Goal: Task Accomplishment & Management: Use online tool/utility

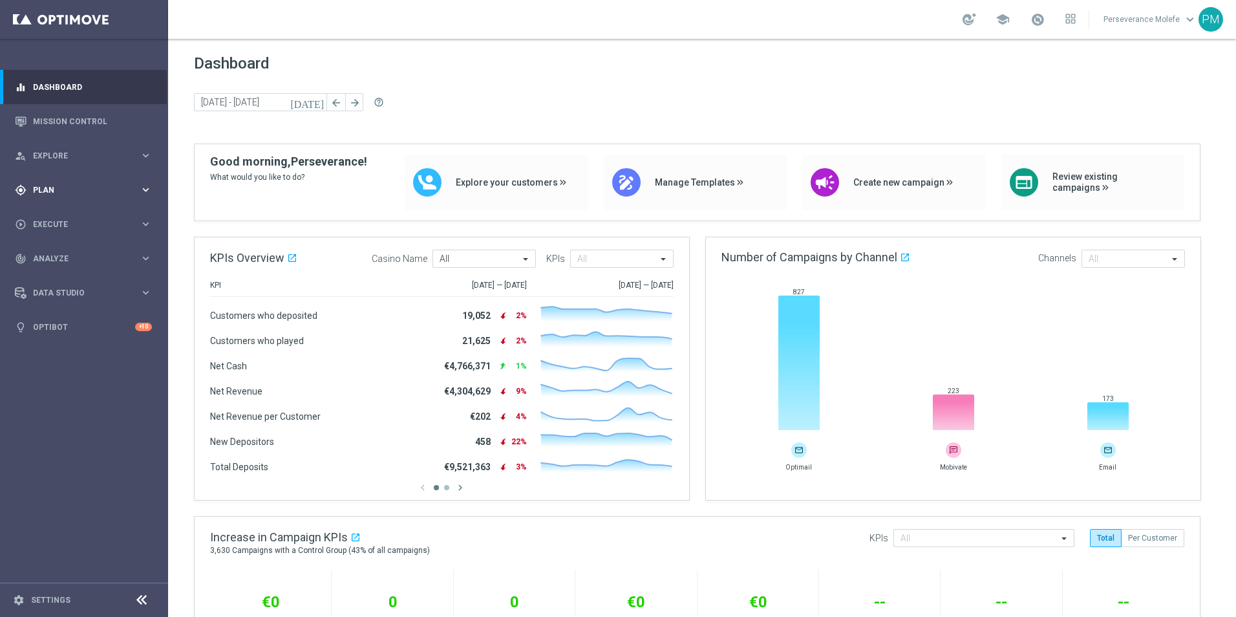
click at [86, 193] on span "Plan" at bounding box center [86, 190] width 107 height 8
click at [58, 255] on span "Templates" at bounding box center [80, 256] width 92 height 8
click at [58, 274] on link "Optimail" at bounding box center [87, 275] width 94 height 10
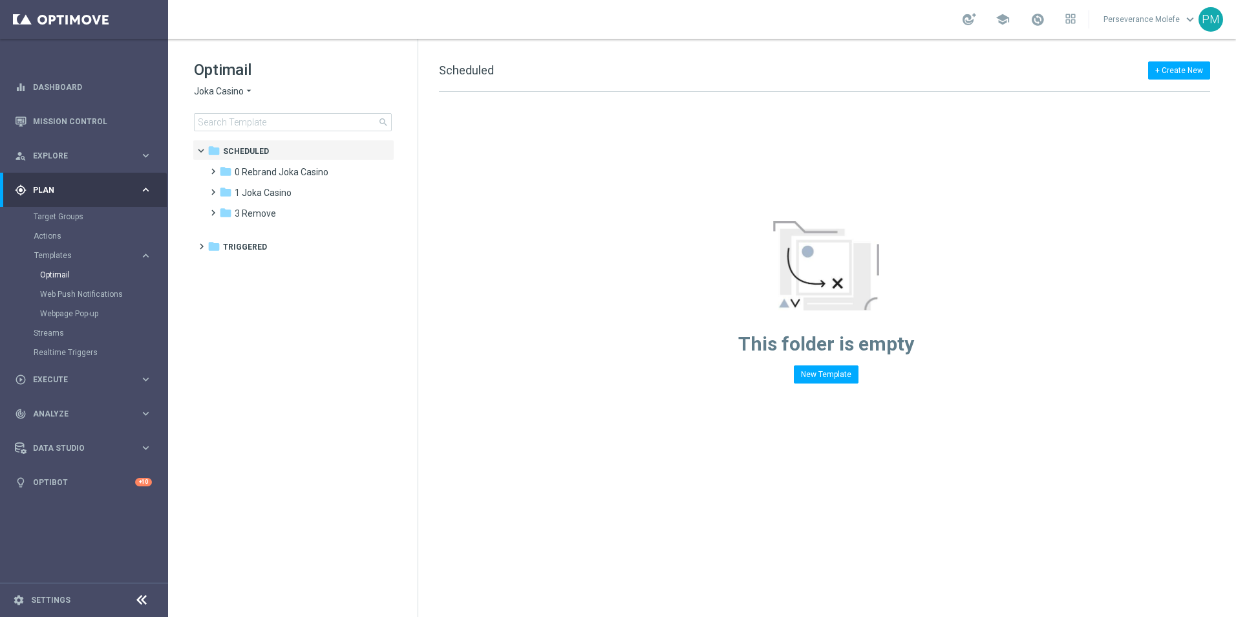
click at [232, 88] on span "Joka Casino" at bounding box center [219, 91] width 50 height 12
click at [234, 207] on div "Casino Joka" at bounding box center [243, 215] width 97 height 16
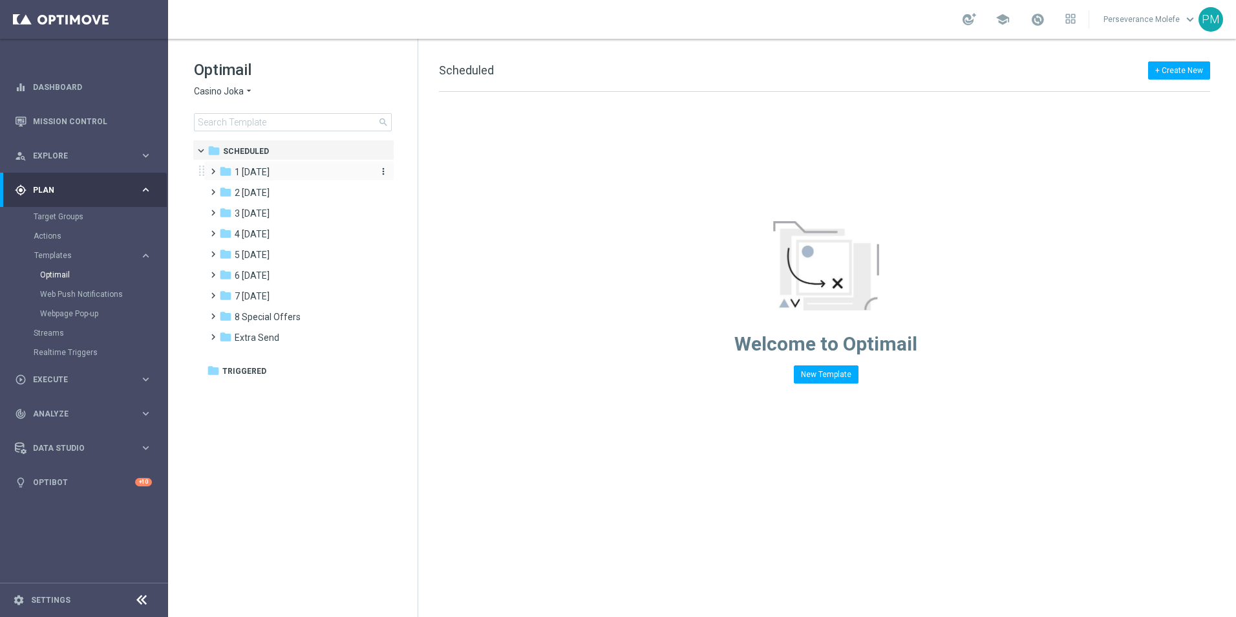
click at [270, 172] on span "1 Tuesday" at bounding box center [252, 172] width 35 height 12
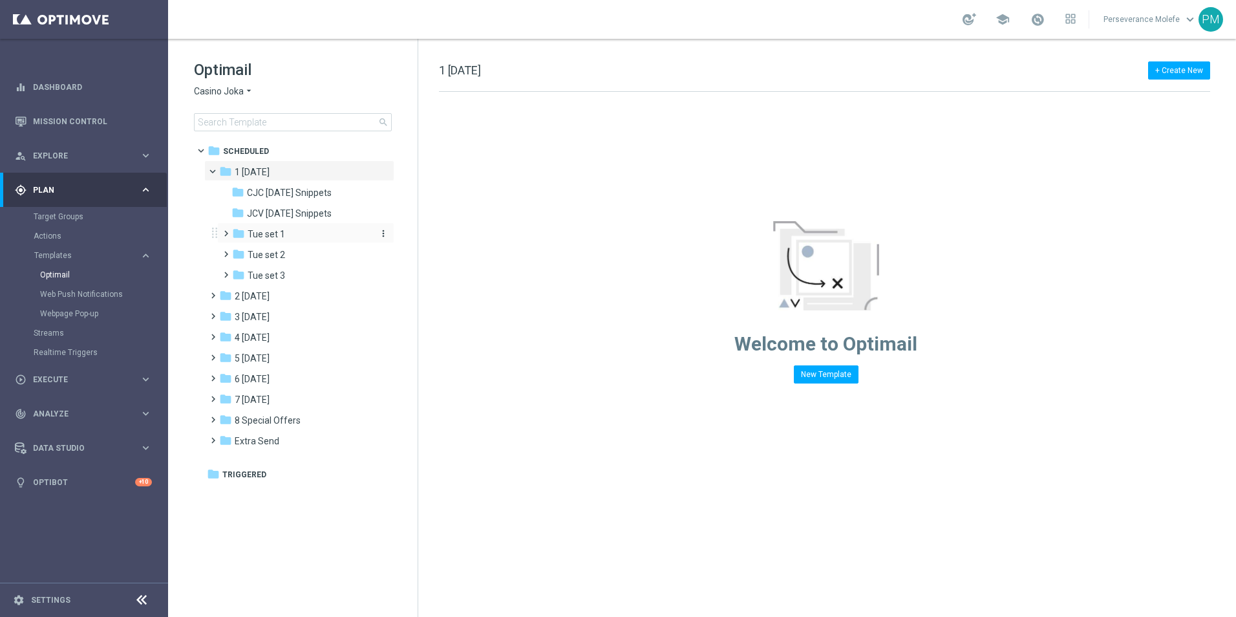
click at [310, 232] on div "folder Tue set 1" at bounding box center [301, 234] width 138 height 15
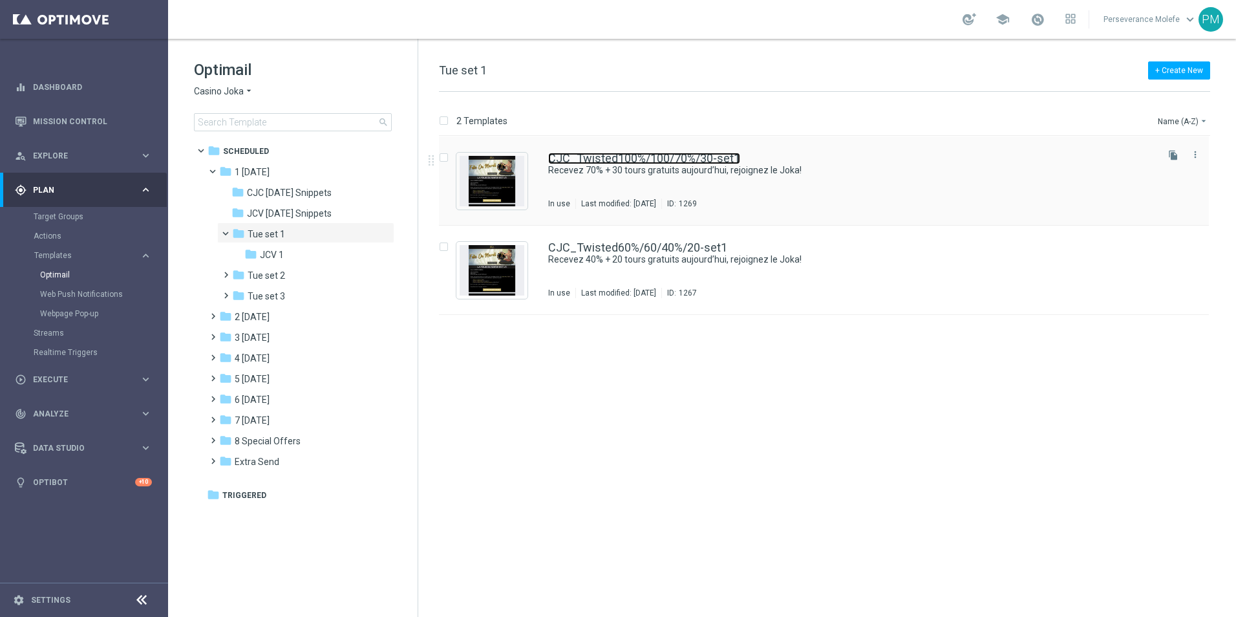
click at [653, 153] on link "CJC_Twisted100%/100/70%/30-set1" at bounding box center [644, 159] width 192 height 12
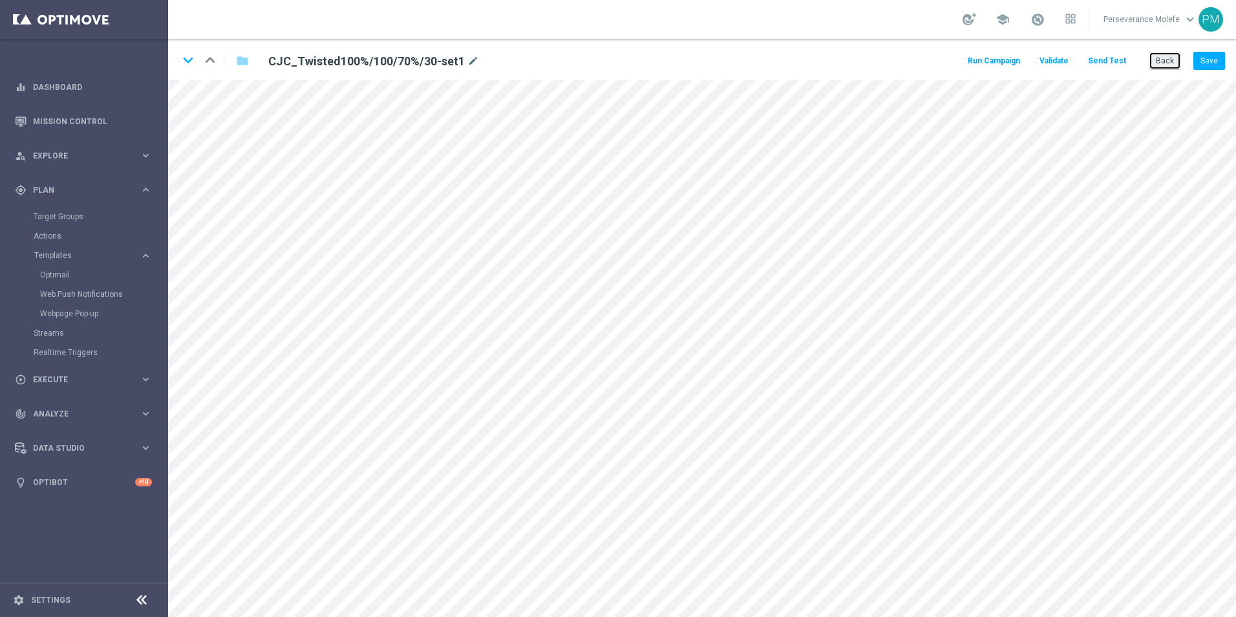
click at [1162, 60] on button "Back" at bounding box center [1165, 61] width 32 height 18
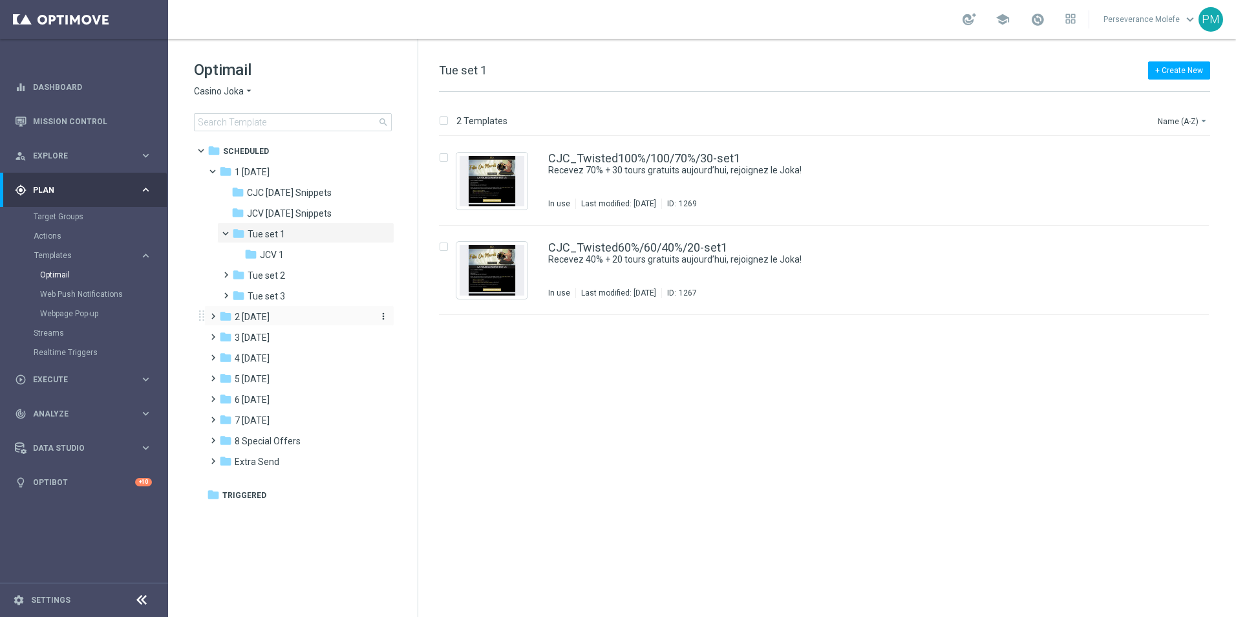
click at [260, 310] on div "folder 2 Wednesday" at bounding box center [293, 317] width 149 height 15
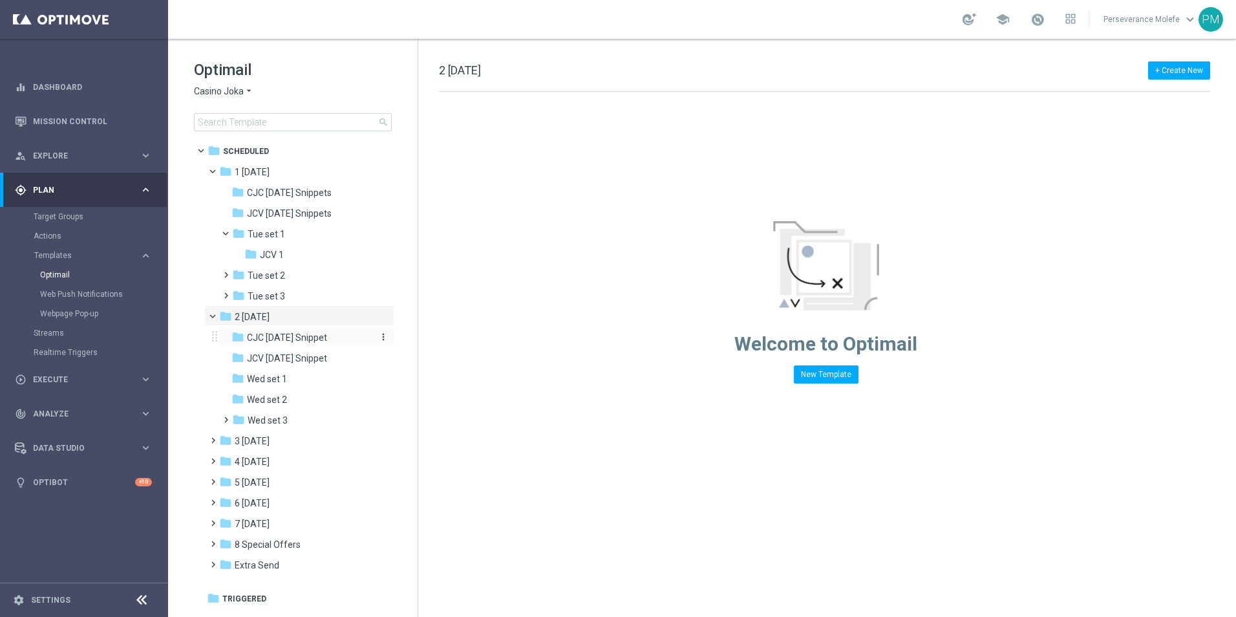
click at [305, 340] on span "CJC Wednesday Snippet" at bounding box center [287, 338] width 80 height 12
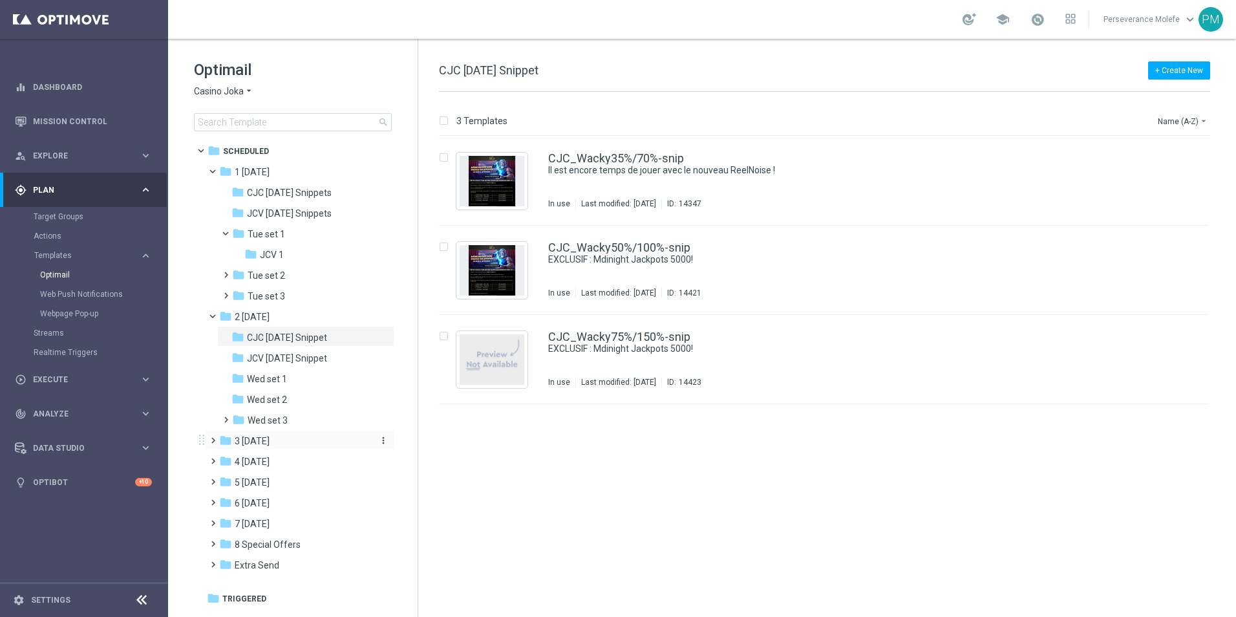
click at [280, 448] on div "folder 3 Thursday" at bounding box center [293, 441] width 149 height 15
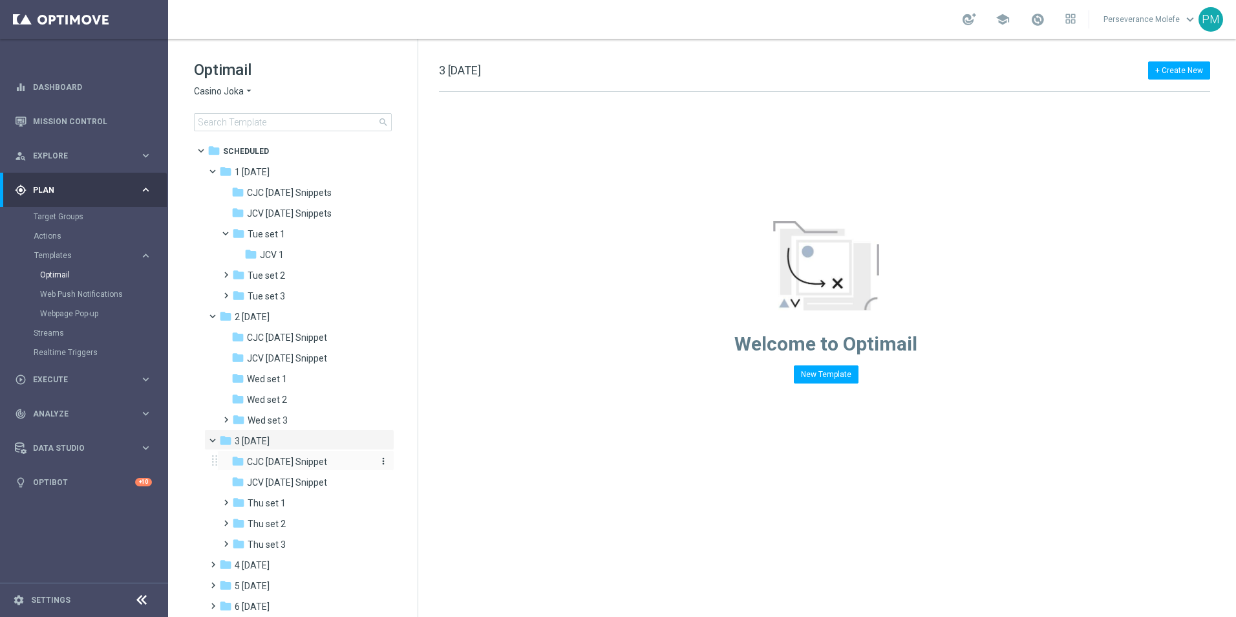
click at [290, 460] on span "CJC Thursday Snippet" at bounding box center [287, 462] width 80 height 12
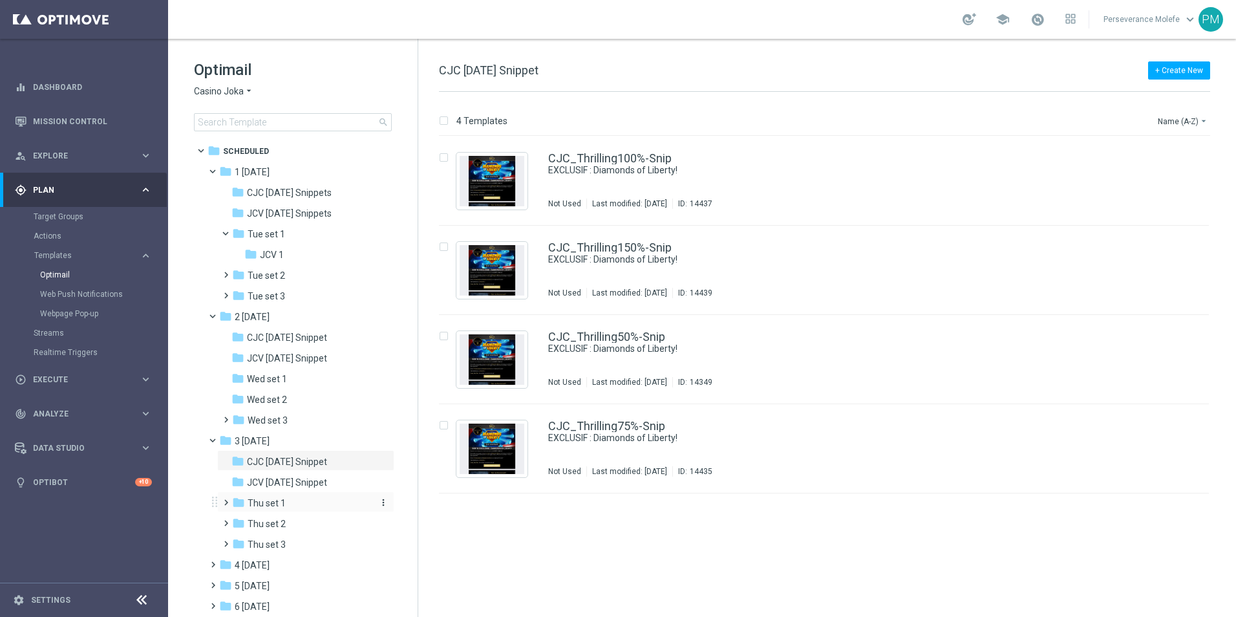
click at [296, 507] on div "folder Thu set 1" at bounding box center [301, 503] width 138 height 15
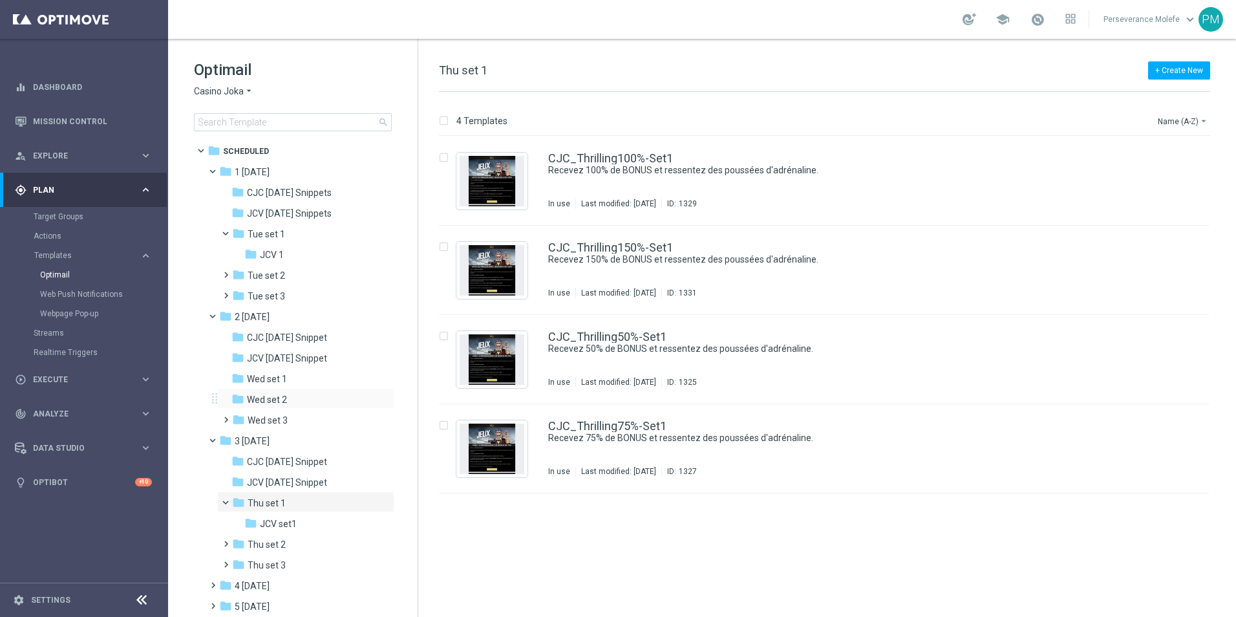
click at [315, 391] on div "folder Wed set 2 more_vert" at bounding box center [305, 398] width 177 height 21
click at [308, 377] on div "folder Wed set 1" at bounding box center [301, 379] width 138 height 15
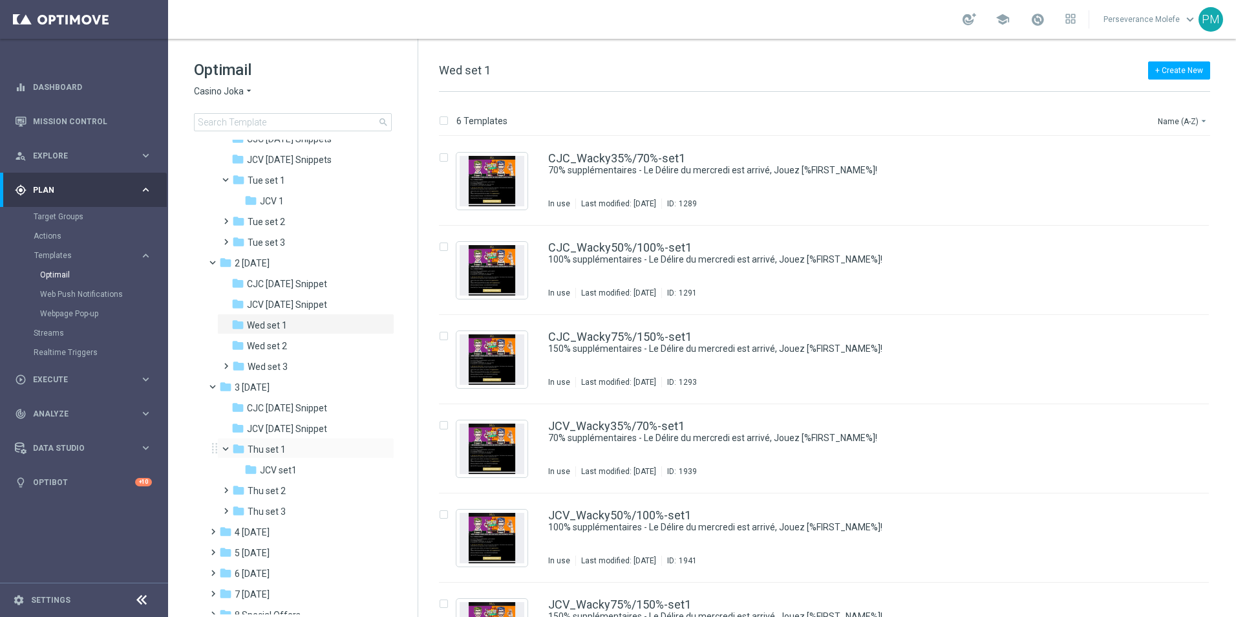
scroll to position [118, 0]
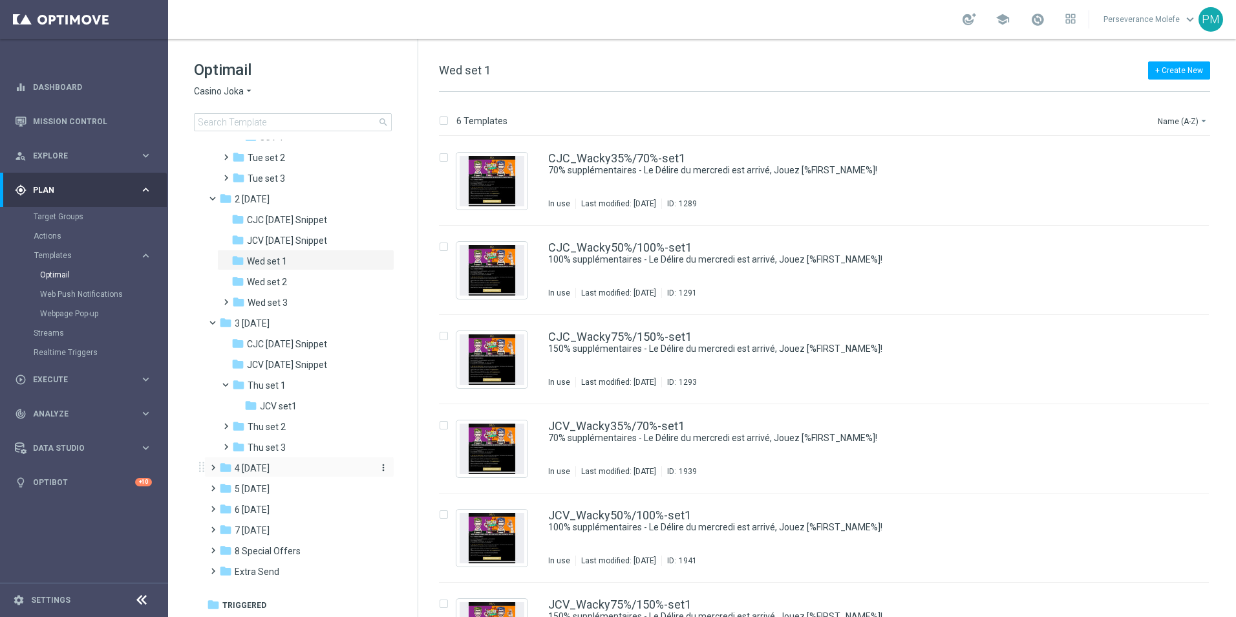
click at [292, 473] on div "folder 4 Friday" at bounding box center [293, 468] width 149 height 15
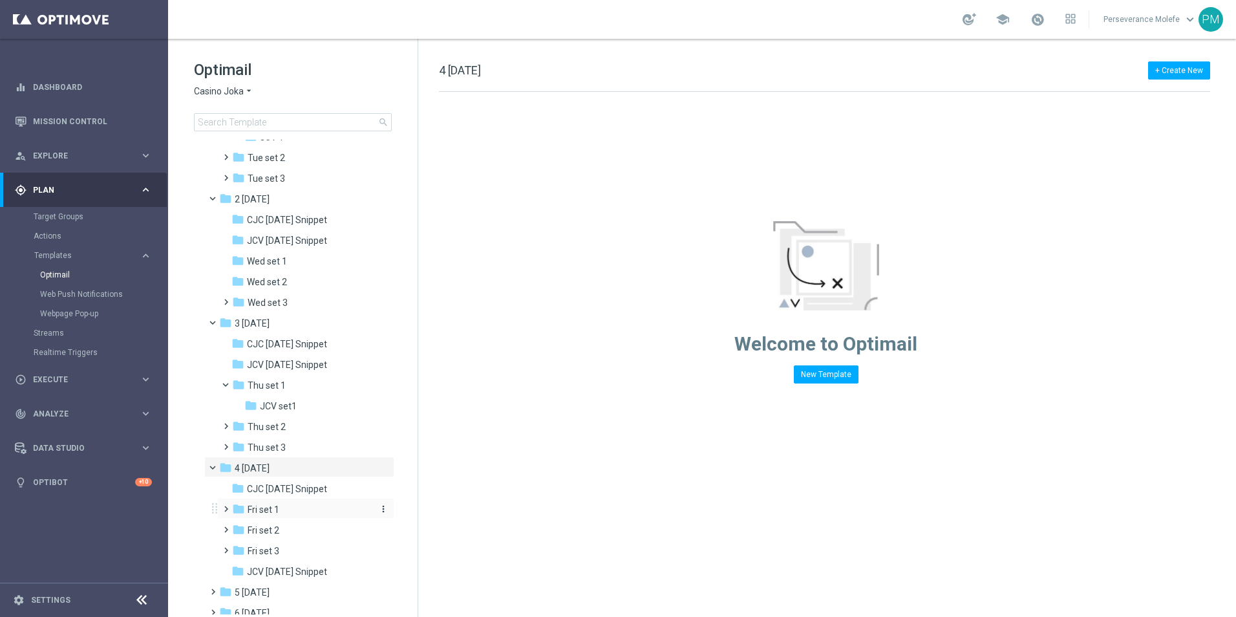
click at [296, 508] on div "folder Fri set 1" at bounding box center [301, 509] width 138 height 15
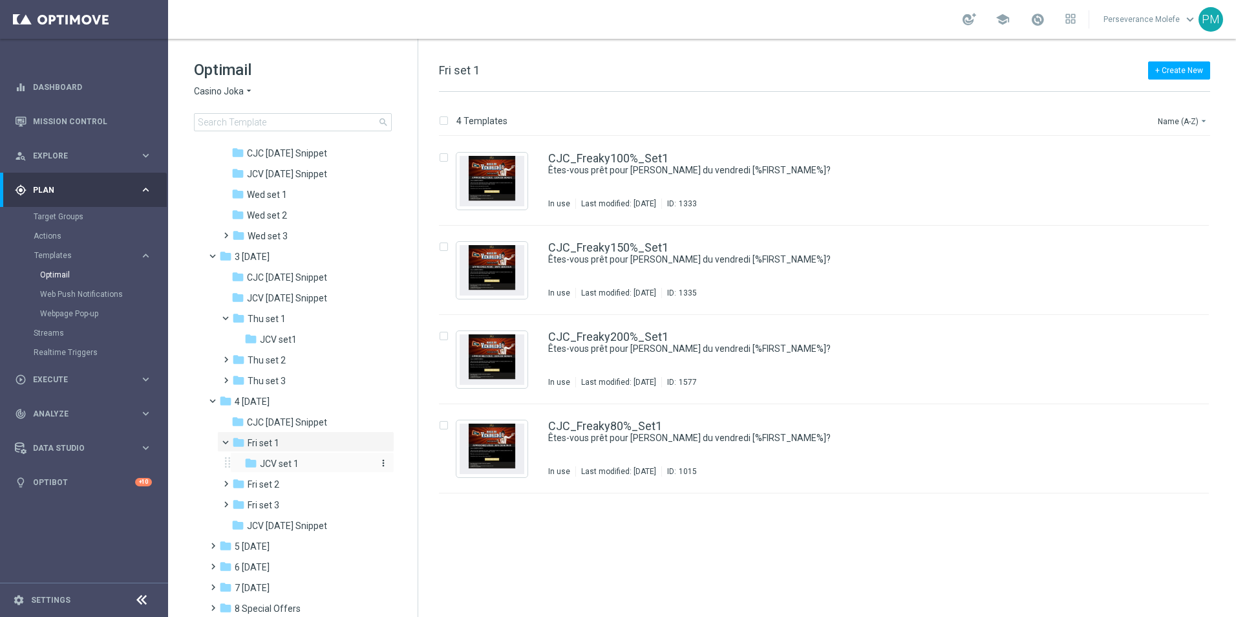
scroll to position [242, 0]
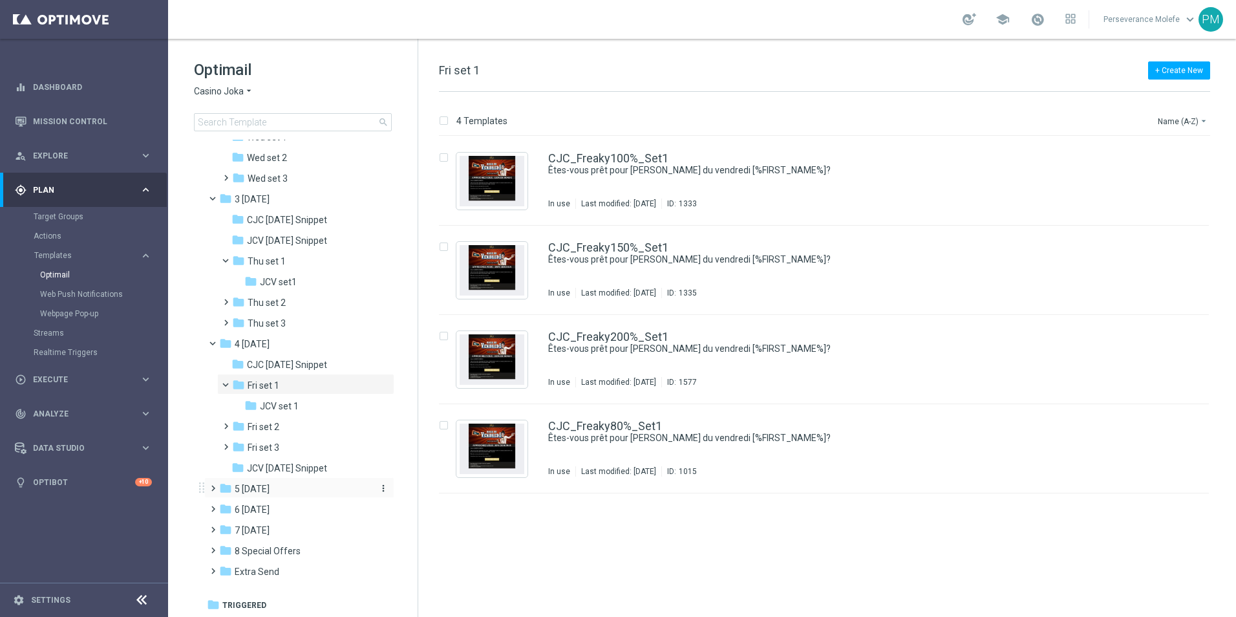
click at [290, 494] on div "folder 5 Saturday" at bounding box center [293, 489] width 149 height 15
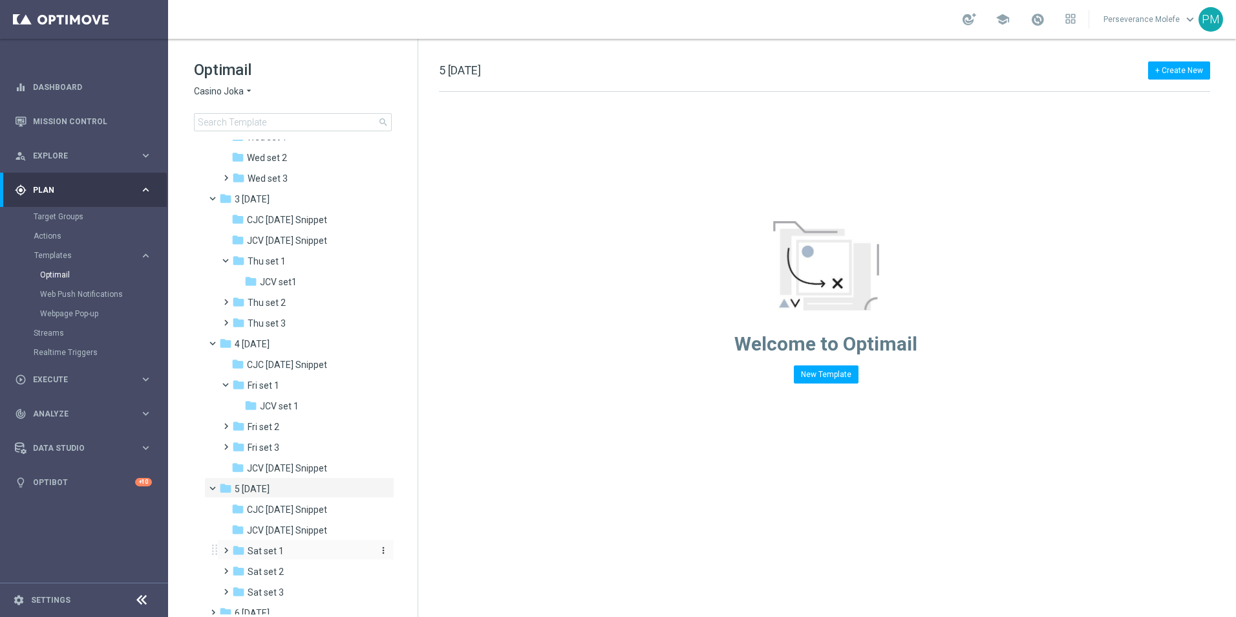
click at [292, 554] on div "folder Sat set 1" at bounding box center [301, 551] width 138 height 15
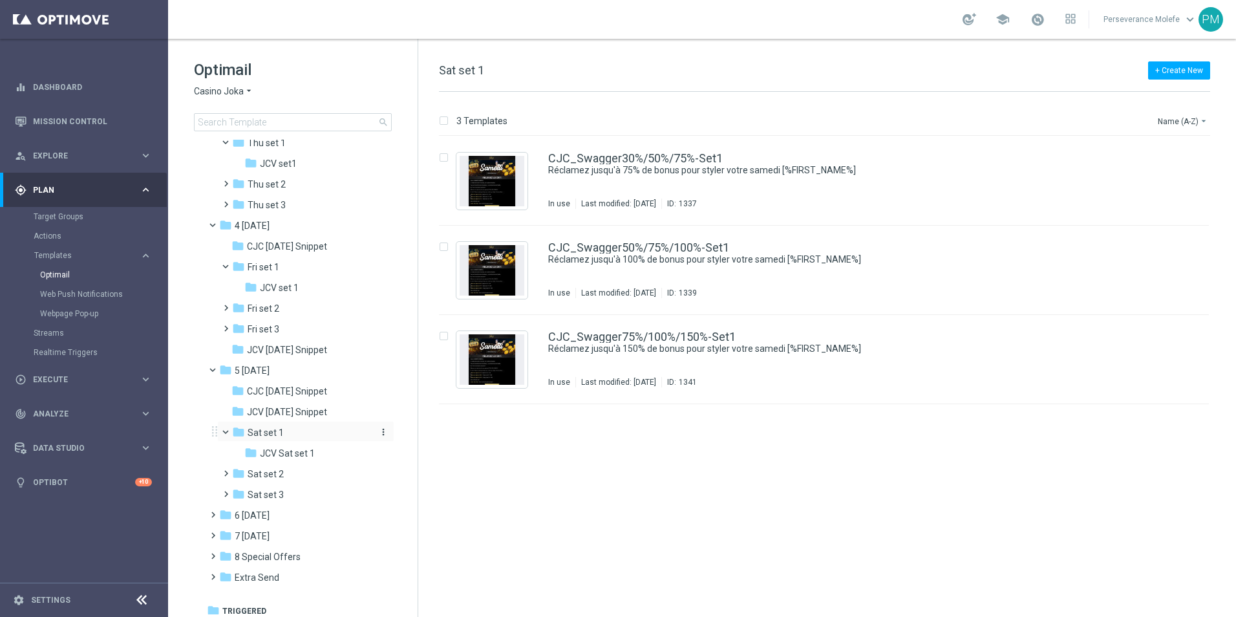
scroll to position [366, 0]
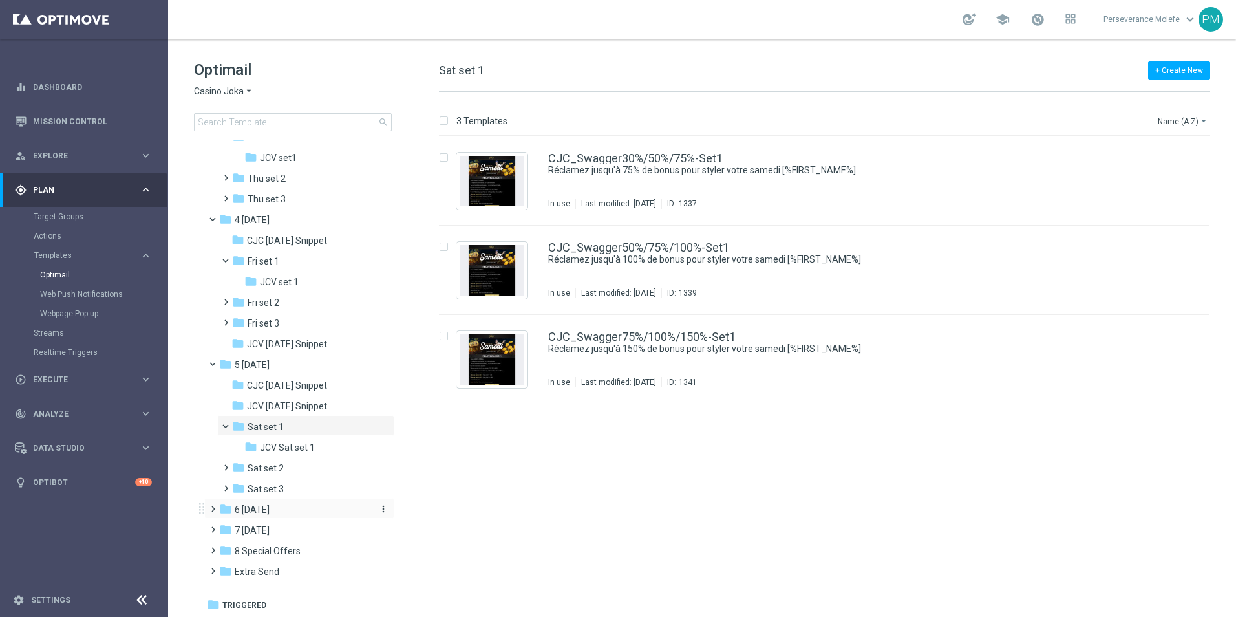
click at [292, 512] on div "folder 6 Sunday" at bounding box center [293, 509] width 149 height 15
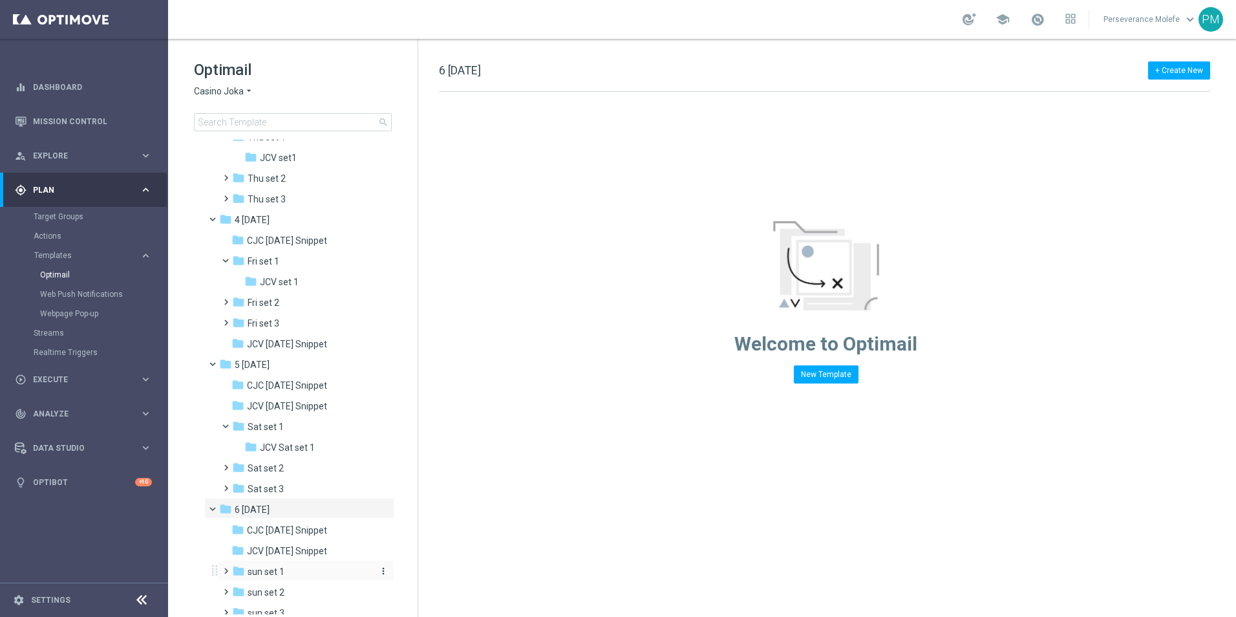
click at [296, 573] on div "folder sun set 1" at bounding box center [301, 572] width 138 height 15
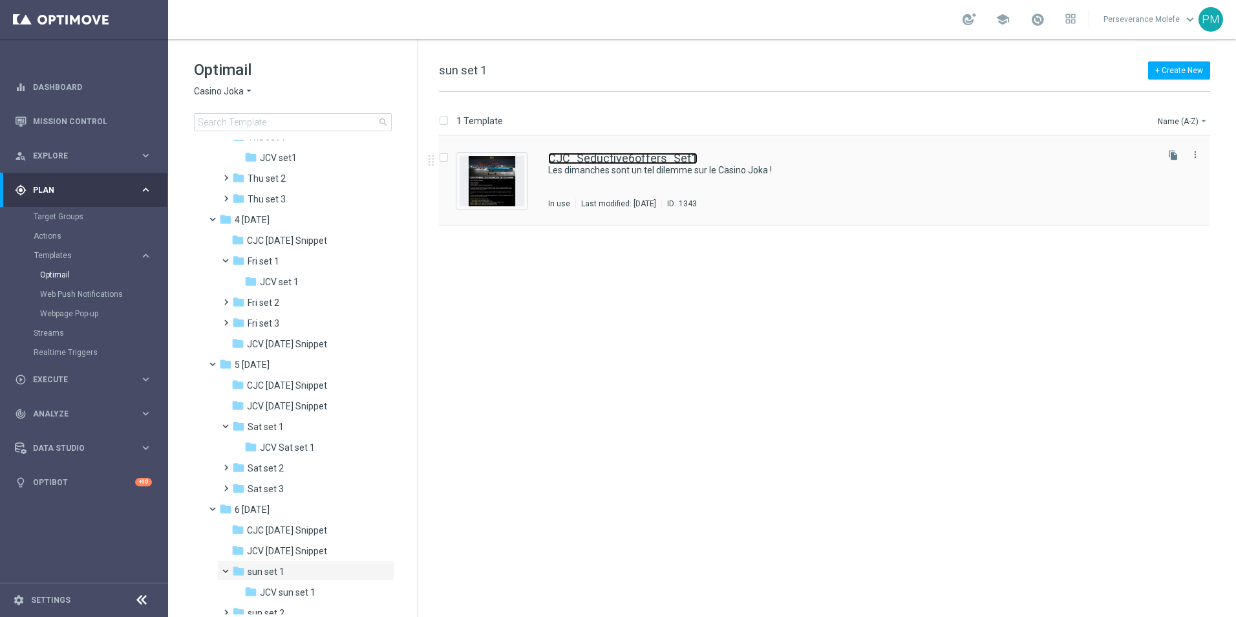
click at [605, 163] on link "CJC_Seductive6offers_Set1" at bounding box center [622, 159] width 149 height 12
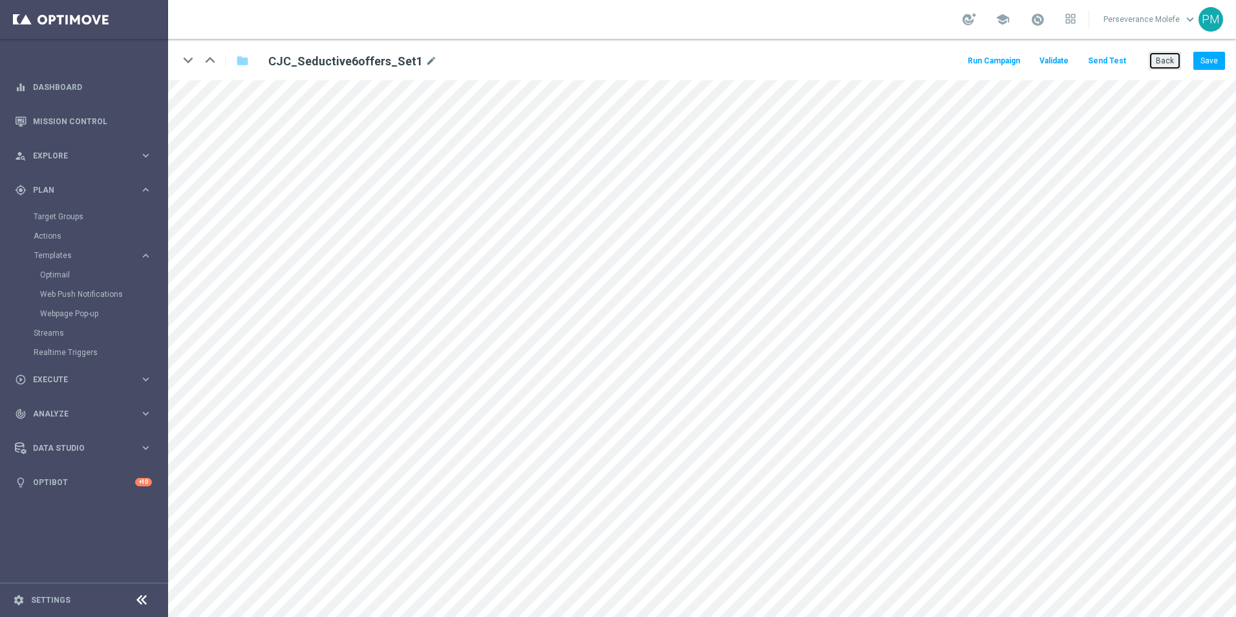
click at [1169, 65] on button "Back" at bounding box center [1165, 61] width 32 height 18
